Goal: Information Seeking & Learning: Understand process/instructions

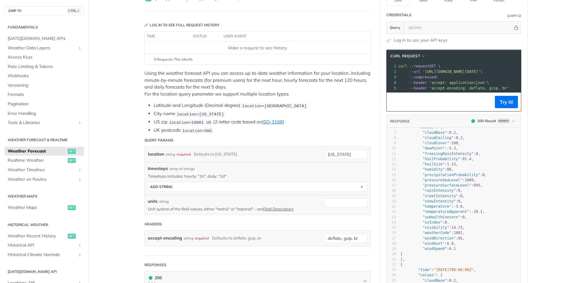
scroll to position [30, 0]
type textarea "humidit"
drag, startPoint x: 421, startPoint y: 172, endPoint x: 434, endPoint y: 173, distance: 13.2
click at [434, 172] on span ""humidity"" at bounding box center [433, 169] width 22 height 4
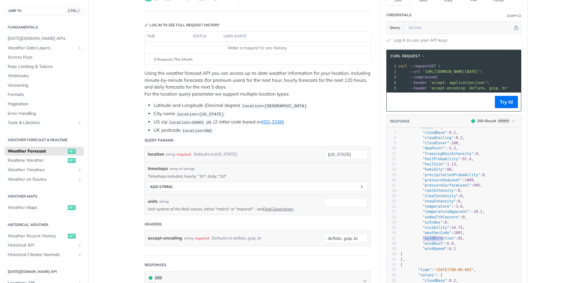
type textarea "windDirectio"
drag, startPoint x: 420, startPoint y: 243, endPoint x: 445, endPoint y: 243, distance: 25.4
click at [445, 241] on span ""windDirection"" at bounding box center [438, 238] width 33 height 4
click at [424, 151] on span ""dewPoint"" at bounding box center [433, 148] width 22 height 4
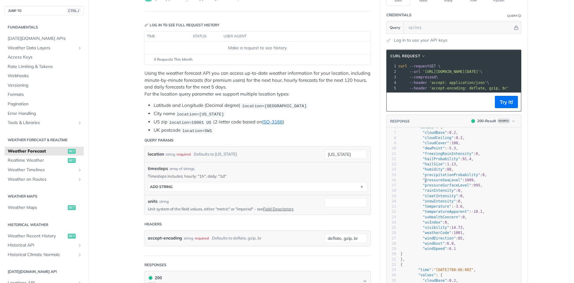
click at [422, 182] on span ""pressureSeaLevel"" at bounding box center [442, 180] width 40 height 4
drag, startPoint x: 420, startPoint y: 153, endPoint x: 436, endPoint y: 152, distance: 15.6
click at [436, 151] on span ""dewPoint"" at bounding box center [433, 148] width 22 height 4
type textarea "dewPoint"
click at [427, 161] on span ""hailProbability"" at bounding box center [441, 159] width 38 height 4
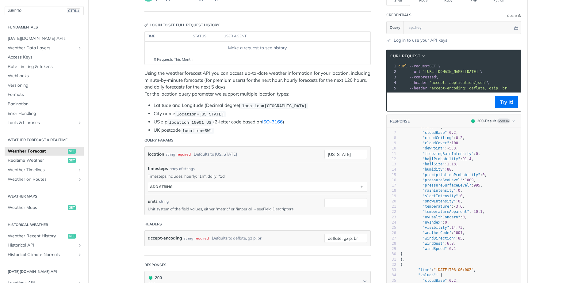
type textarea "gRainIntensity": 0, "hai"
drag, startPoint x: 426, startPoint y: 161, endPoint x: 434, endPoint y: 160, distance: 8.7
click at [434, 160] on div "1 { 2 "timelines" : { 3 "minutely" : [ 4 { 5 "time" : "[DATE]T08:05:00Z" , 6 "v…" at bounding box center [460, 238] width 122 height 280
click at [434, 156] on span ""freezingRainIntensity"" at bounding box center [447, 154] width 51 height 4
type textarea "hailProba"
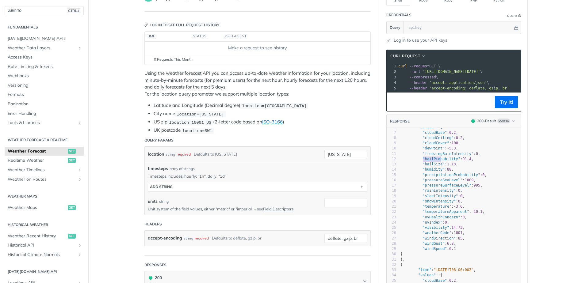
drag, startPoint x: 421, startPoint y: 164, endPoint x: 439, endPoint y: 162, distance: 18.9
click at [439, 161] on span ""hailProbability"" at bounding box center [441, 159] width 38 height 4
type textarea "hailS"
drag, startPoint x: 421, startPoint y: 168, endPoint x: 430, endPoint y: 168, distance: 9.2
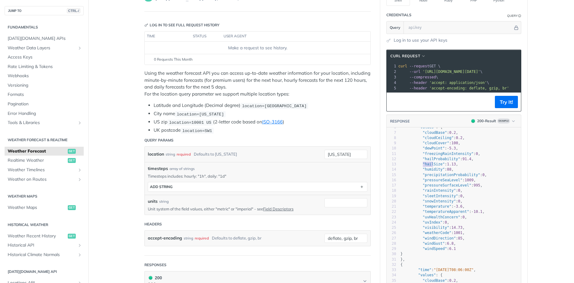
click at [430, 166] on span ""hailSize"" at bounding box center [433, 164] width 22 height 4
type textarea "umidity"
drag, startPoint x: 422, startPoint y: 175, endPoint x: 437, endPoint y: 175, distance: 15.0
click at [437, 172] on span ""humidity"" at bounding box center [433, 169] width 22 height 4
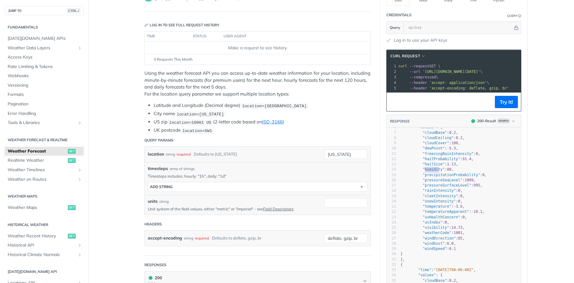
click at [437, 172] on span ""humidity"" at bounding box center [433, 169] width 22 height 4
drag, startPoint x: 420, startPoint y: 216, endPoint x: 458, endPoint y: 217, distance: 38.6
click at [458, 214] on span ""temperatureApparent"" at bounding box center [445, 212] width 47 height 4
type textarea "temperatureApparent"
click at [435, 241] on span ""windDirection"" at bounding box center [438, 238] width 33 height 4
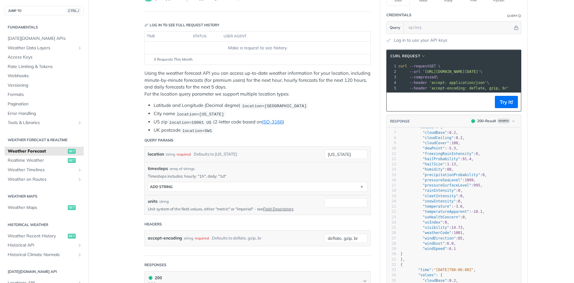
type textarea "erCode": 1001, "w"
drag, startPoint x: 422, startPoint y: 241, endPoint x: 431, endPoint y: 239, distance: 9.1
click at [431, 239] on div "1 { 2 "timelines" : { 3 "minutely" : [ 4 { 5 "time" : "[DATE]T08:05:00Z" , 6 "v…" at bounding box center [460, 238] width 122 height 280
click at [431, 235] on span ""weatherCode"" at bounding box center [436, 233] width 29 height 4
drag, startPoint x: 424, startPoint y: 233, endPoint x: 431, endPoint y: 232, distance: 6.5
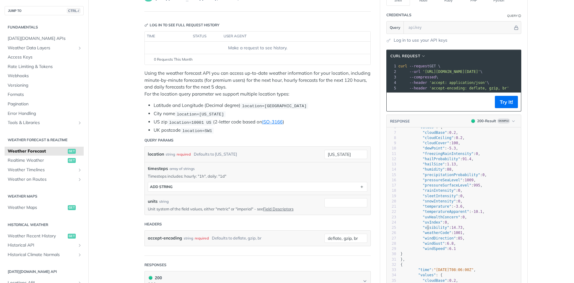
click at [430, 230] on span ""visibility"" at bounding box center [435, 228] width 27 height 4
type textarea "sib"
click at [431, 230] on span ""visibility"" at bounding box center [435, 228] width 27 height 4
drag, startPoint x: 422, startPoint y: 224, endPoint x: 433, endPoint y: 223, distance: 10.8
click at [428, 220] on pre ""uvHealthConcern" : 0 ," at bounding box center [460, 217] width 122 height 5
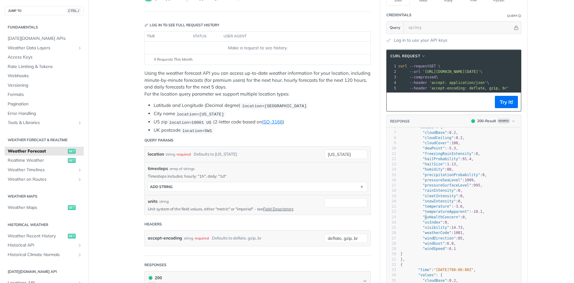
type textarea "vHe"
click at [433, 219] on span ""uvHealthConcern"" at bounding box center [441, 217] width 38 height 4
drag, startPoint x: 433, startPoint y: 219, endPoint x: 446, endPoint y: 216, distance: 13.5
click at [445, 215] on pre ""temperatureApparent" : - 10.1 ," at bounding box center [460, 211] width 122 height 5
type textarea "atureA"
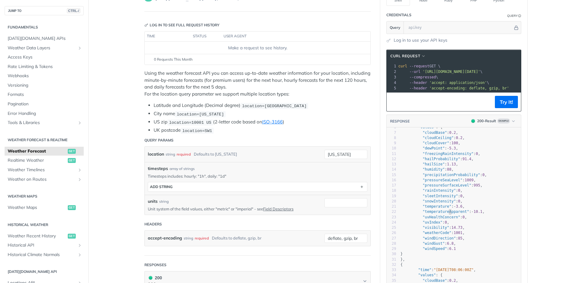
click at [446, 214] on span ""temperatureApparent"" at bounding box center [445, 212] width 47 height 4
type textarea "temp"
drag, startPoint x: 421, startPoint y: 216, endPoint x: 428, endPoint y: 215, distance: 7.4
click at [428, 214] on span ""temperatureApparent"" at bounding box center [445, 212] width 47 height 4
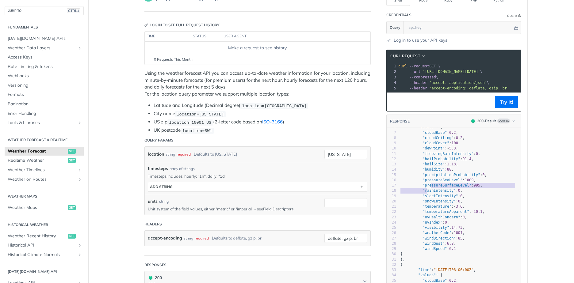
type textarea "inI"
drag, startPoint x: 424, startPoint y: 193, endPoint x: 430, endPoint y: 193, distance: 6.4
click at [430, 193] on span ""rainIntensity"" at bounding box center [438, 191] width 33 height 4
type textarea "ess"
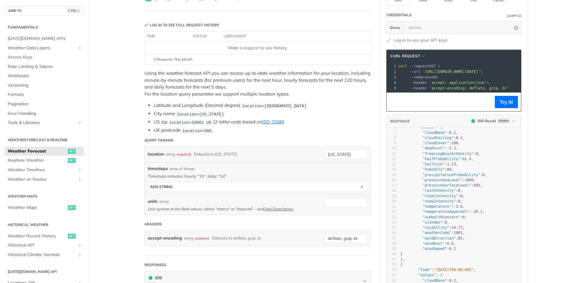
drag, startPoint x: 424, startPoint y: 185, endPoint x: 430, endPoint y: 183, distance: 6.5
click at [430, 182] on span ""pressureSeaLevel"" at bounding box center [442, 180] width 40 height 4
type textarea "reci"
drag, startPoint x: 422, startPoint y: 178, endPoint x: 431, endPoint y: 178, distance: 9.5
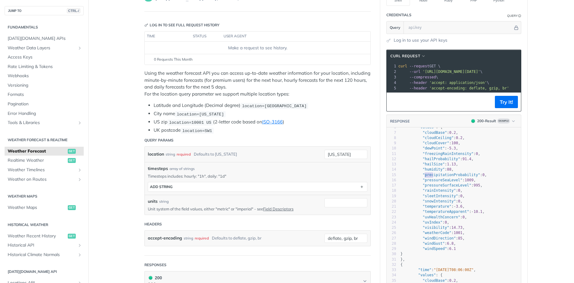
click at [431, 177] on span ""precipitationProbability"" at bounding box center [451, 175] width 58 height 4
type textarea "precipitationProbabilit"
drag, startPoint x: 421, startPoint y: 180, endPoint x: 467, endPoint y: 179, distance: 46.0
click at [467, 177] on span ""precipitationProbability"" at bounding box center [451, 175] width 58 height 4
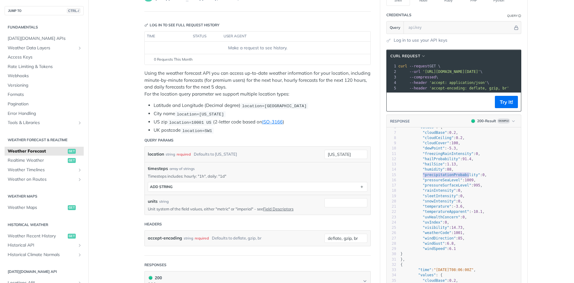
click at [467, 177] on span ""precipitationProbability"" at bounding box center [451, 175] width 58 height 4
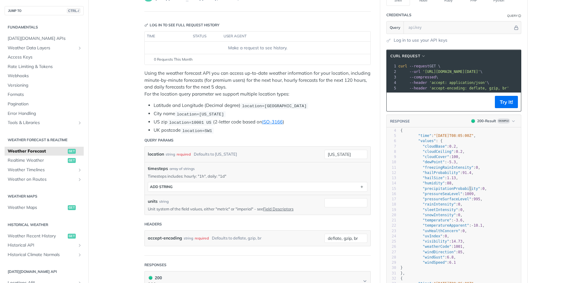
scroll to position [31, 0]
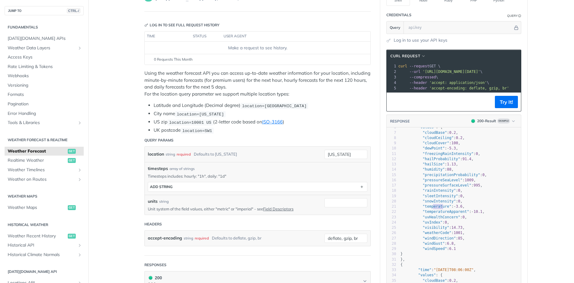
drag, startPoint x: 441, startPoint y: 209, endPoint x: 427, endPoint y: 211, distance: 14.6
click at [427, 209] on span ""temperature"" at bounding box center [436, 206] width 29 height 4
type textarea "peratur"
click at [427, 209] on span ""temperature"" at bounding box center [436, 206] width 29 height 4
type textarea "temperature"
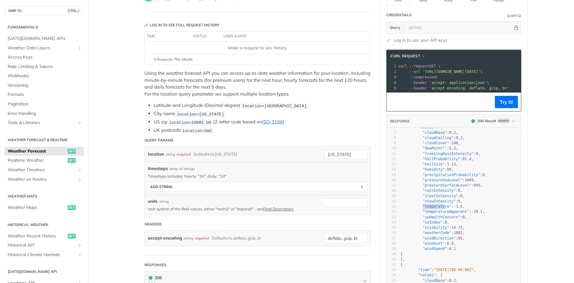
drag, startPoint x: 420, startPoint y: 211, endPoint x: 442, endPoint y: 211, distance: 21.8
click at [442, 209] on span ""temperature"" at bounding box center [436, 206] width 29 height 4
click at [282, 86] on p "Using the weather forecast API you can access up-to-date weather information fo…" at bounding box center [257, 84] width 226 height 28
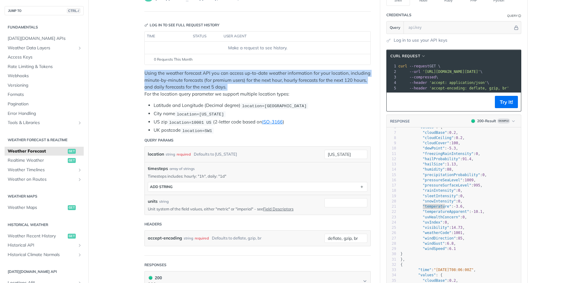
drag, startPoint x: 281, startPoint y: 86, endPoint x: 290, endPoint y: 91, distance: 9.9
click at [290, 91] on p "Using the weather forecast API you can access up-to-date weather information fo…" at bounding box center [257, 84] width 226 height 28
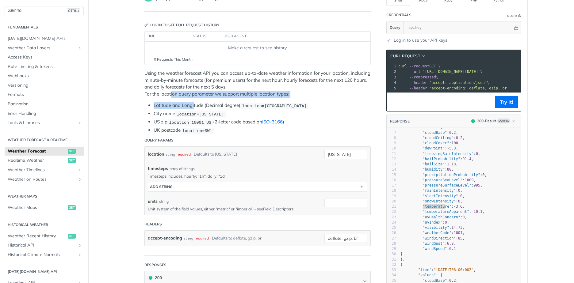
drag, startPoint x: 168, startPoint y: 97, endPoint x: 196, endPoint y: 98, distance: 28.2
click at [196, 98] on div "Using the weather forecast API you can access up-to-date weather information fo…" at bounding box center [257, 102] width 226 height 64
drag, startPoint x: 188, startPoint y: 84, endPoint x: 210, endPoint y: 82, distance: 21.6
click at [202, 83] on p "Using the weather forecast API you can access up-to-date weather information fo…" at bounding box center [257, 84] width 226 height 28
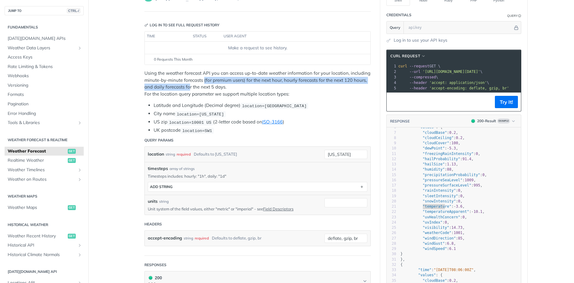
click at [210, 82] on p "Using the weather forecast API you can access up-to-date weather information fo…" at bounding box center [257, 84] width 226 height 28
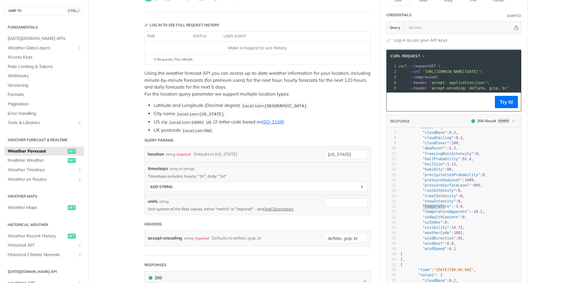
click at [227, 166] on div "timesteps array of strings" at bounding box center [257, 169] width 219 height 6
click at [38, 11] on button "JUMP TO CTRL-/" at bounding box center [44, 10] width 79 height 9
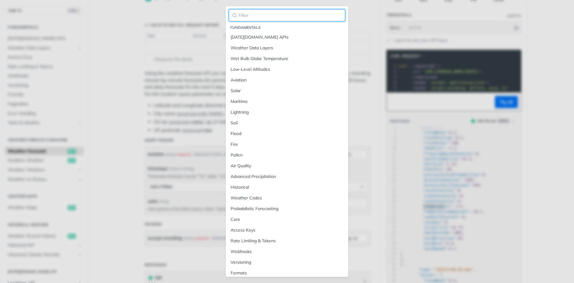
type input "ｓ"
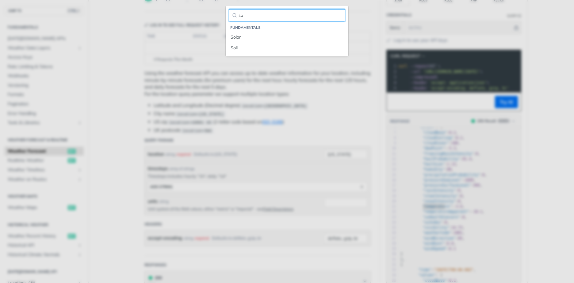
type input "s"
